Goal: Entertainment & Leisure: Consume media (video, audio)

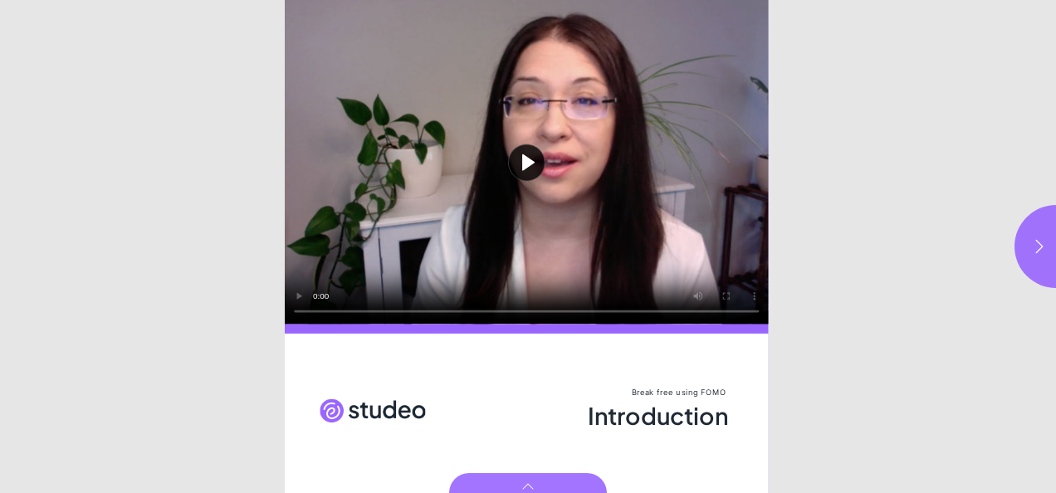
click at [528, 165] on button "Play video" at bounding box center [527, 162] width 484 height 325
click at [1037, 252] on icon "button" at bounding box center [1039, 246] width 17 height 17
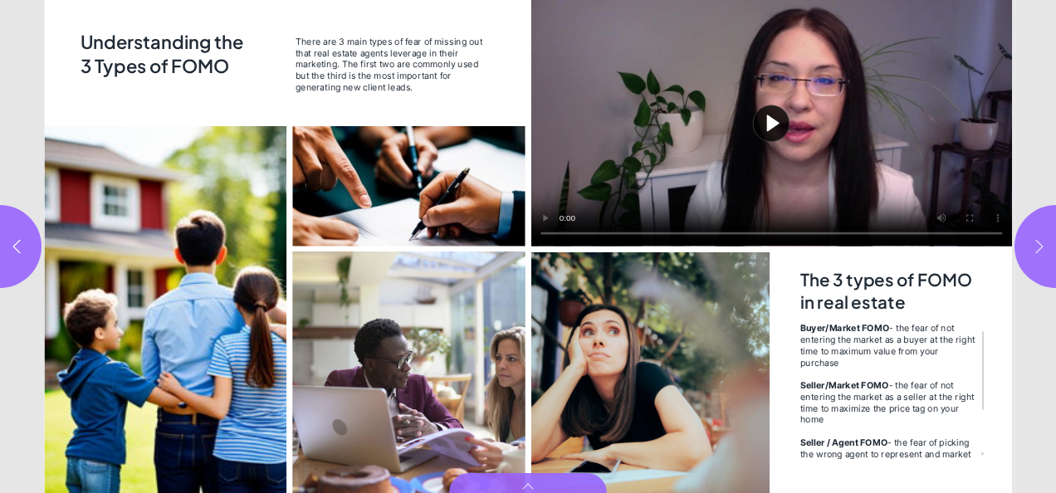
click at [1035, 247] on icon "button" at bounding box center [1039, 246] width 17 height 17
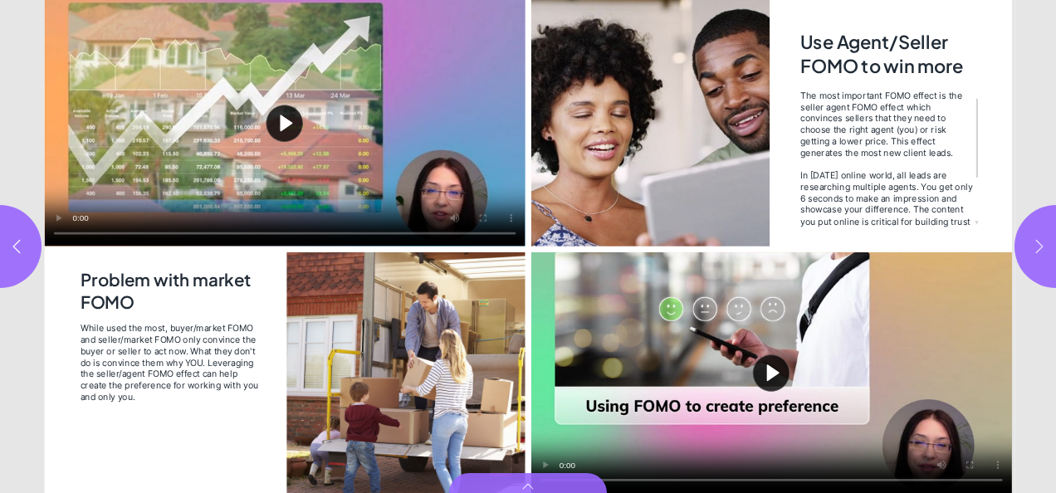
click at [1035, 247] on icon "button" at bounding box center [1039, 246] width 17 height 17
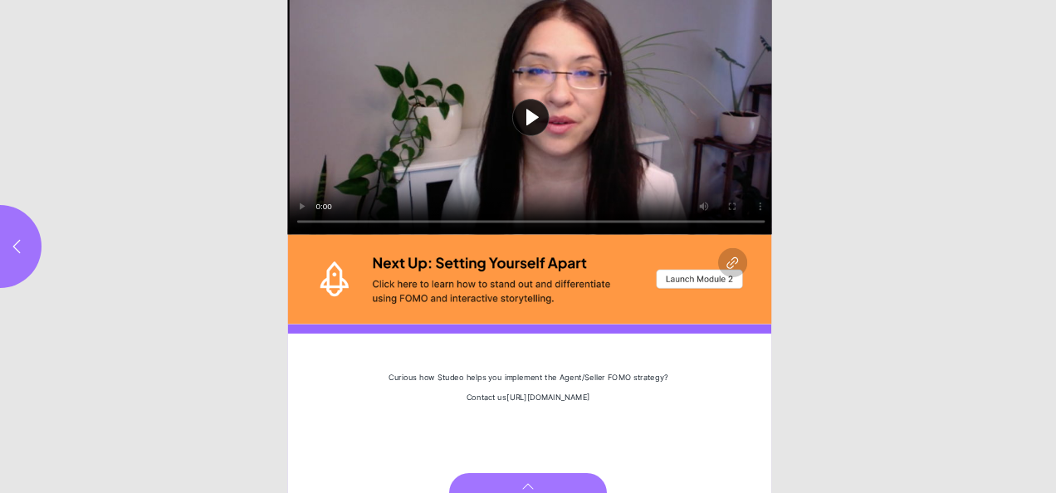
click at [535, 115] on button "Play video" at bounding box center [531, 117] width 487 height 235
click at [9, 251] on icon "button" at bounding box center [16, 246] width 17 height 17
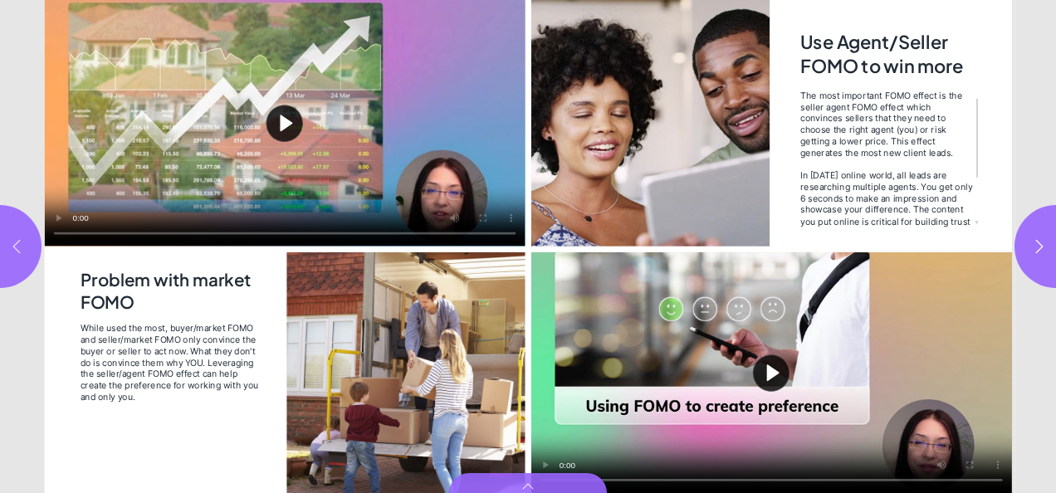
click at [17, 246] on icon "button" at bounding box center [16, 246] width 17 height 17
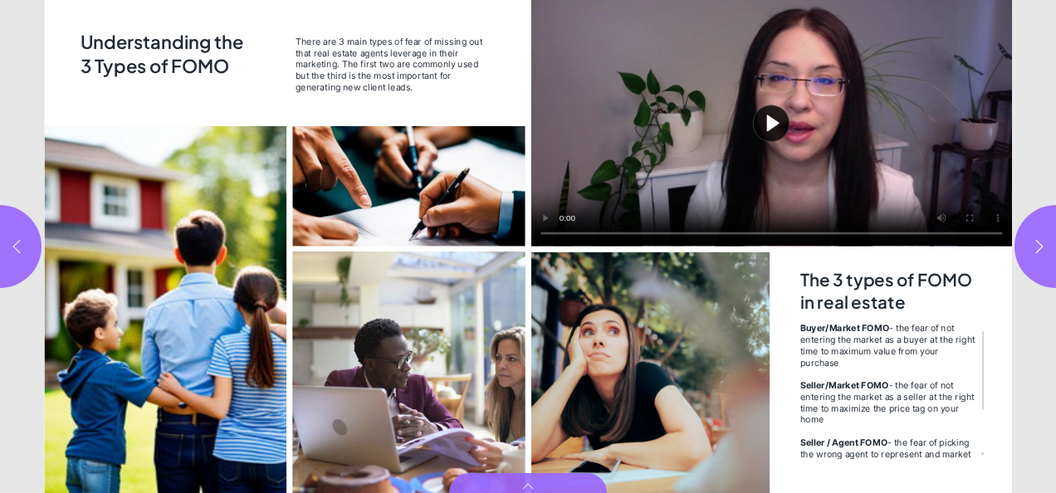
click at [17, 246] on icon "button" at bounding box center [16, 246] width 17 height 17
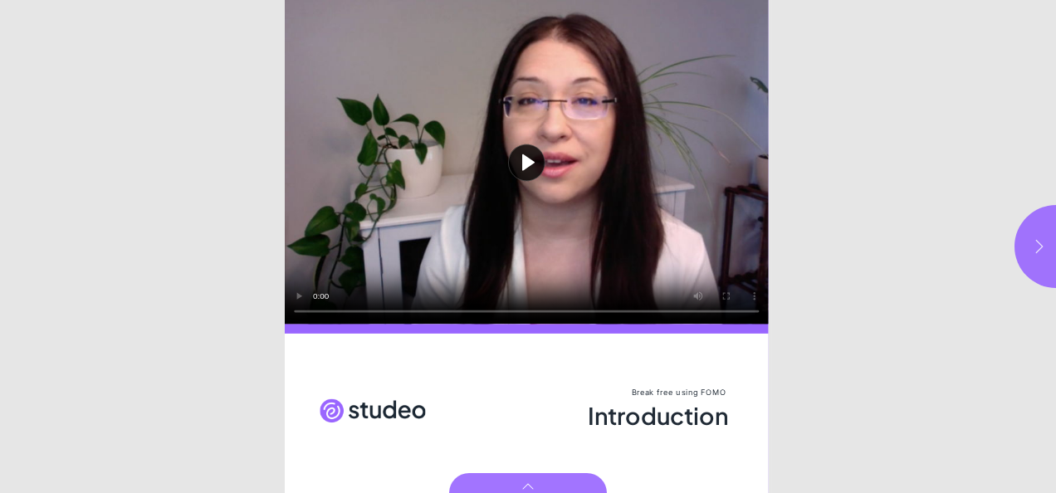
click at [1043, 252] on icon "button" at bounding box center [1039, 246] width 17 height 17
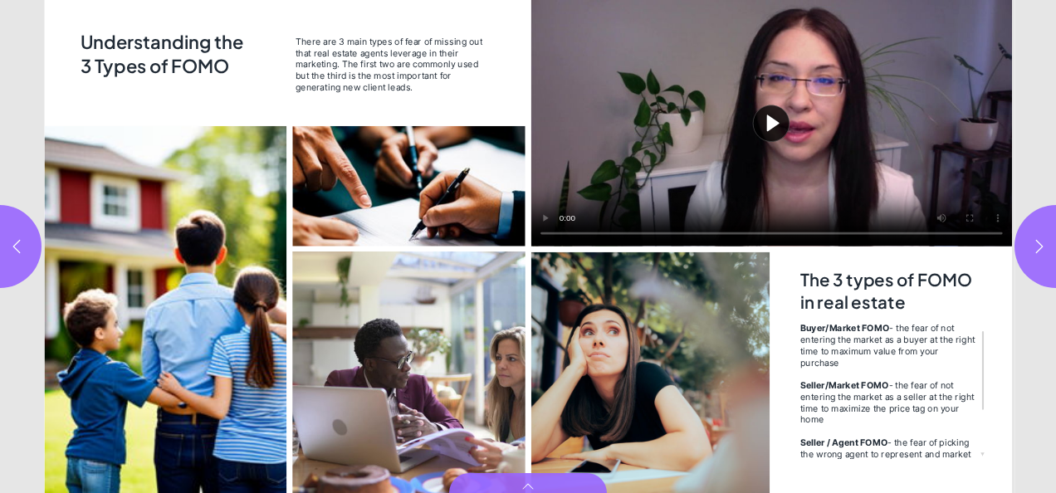
click at [777, 131] on button "Play video" at bounding box center [771, 123] width 481 height 247
click at [1041, 244] on icon "button" at bounding box center [1039, 246] width 17 height 17
type input "***"
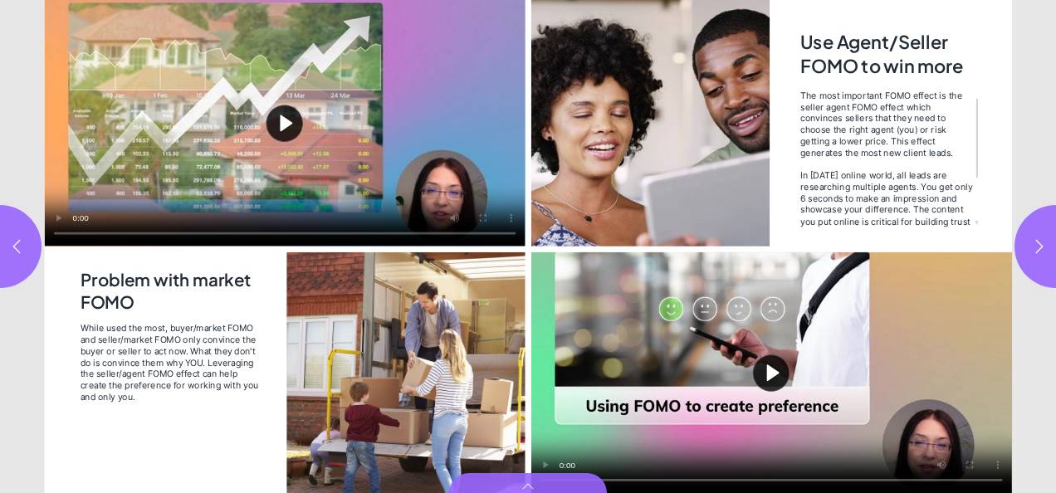
click at [280, 127] on button "Play video" at bounding box center [285, 123] width 481 height 247
